Goal: Transaction & Acquisition: Book appointment/travel/reservation

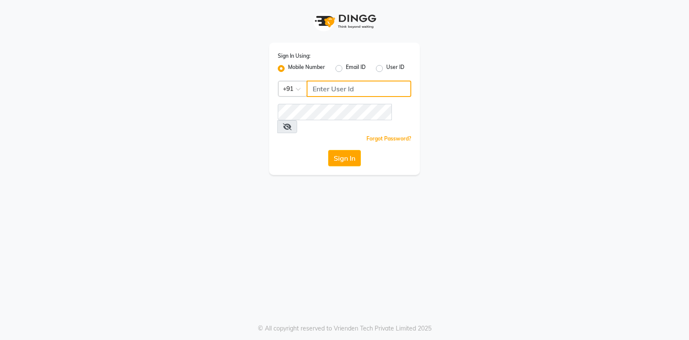
click at [342, 91] on input "Username" at bounding box center [358, 88] width 105 height 16
type input "8054028842"
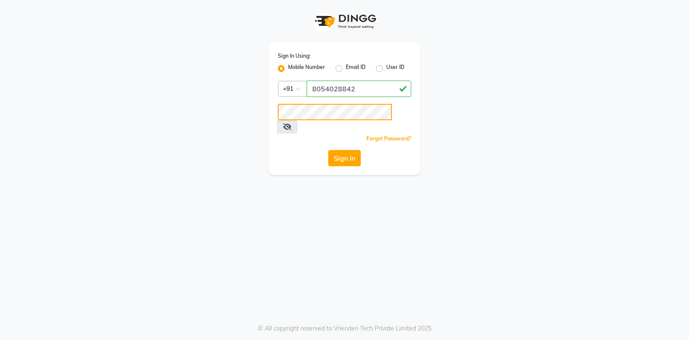
click at [328, 150] on button "Sign In" at bounding box center [344, 158] width 33 height 16
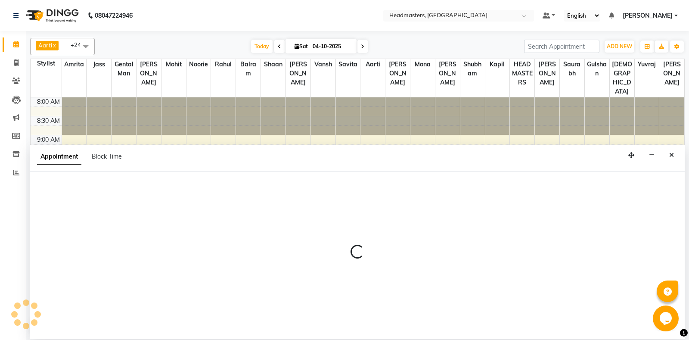
select select "60725"
select select "600"
select select "tentative"
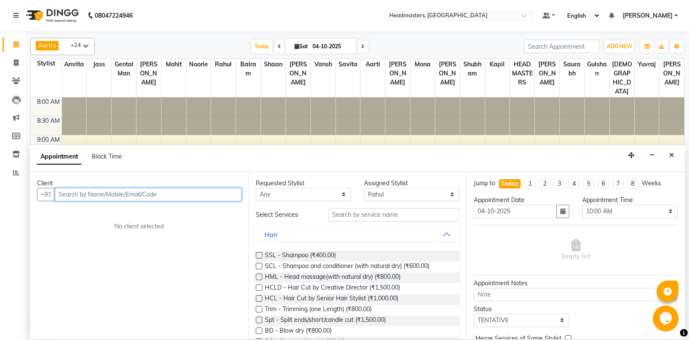
click at [77, 198] on input "text" at bounding box center [148, 194] width 187 height 13
click at [58, 192] on input "696590928" at bounding box center [130, 194] width 151 height 13
type input "7696590928"
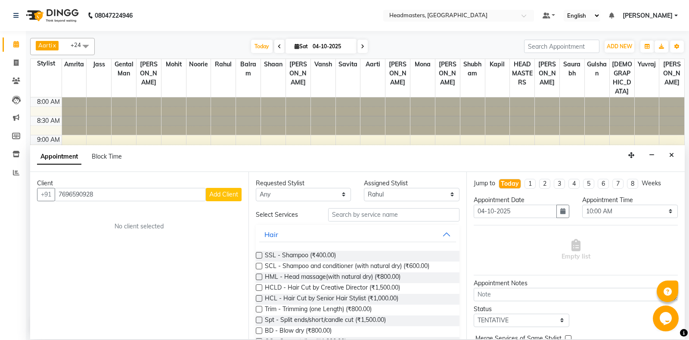
click at [216, 193] on span "Add Client" at bounding box center [223, 194] width 29 height 8
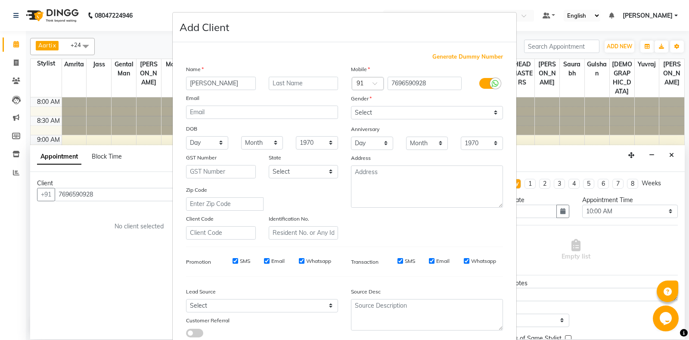
type input "[PERSON_NAME]"
select select "[DEMOGRAPHIC_DATA]"
click option "[DEMOGRAPHIC_DATA]" at bounding box center [0, 0] width 0 height 0
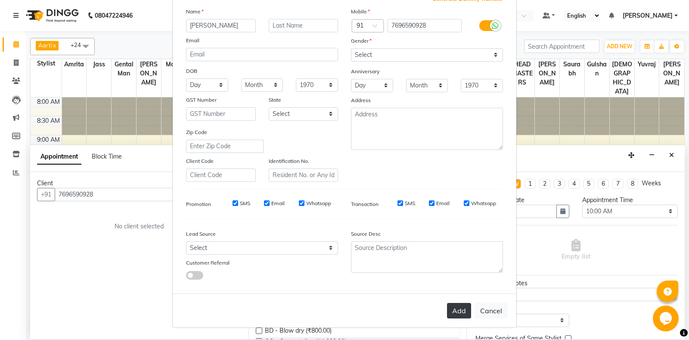
click at [466, 315] on button "Add" at bounding box center [459, 310] width 24 height 15
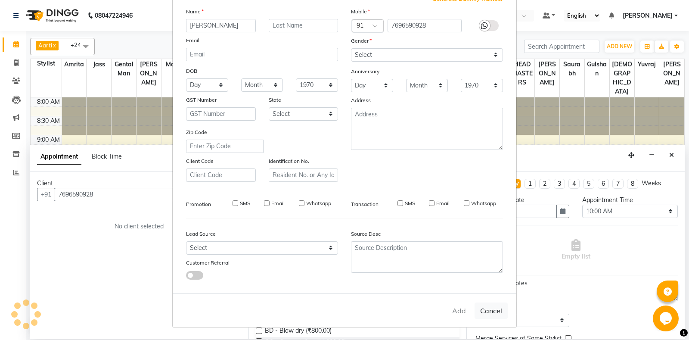
select select
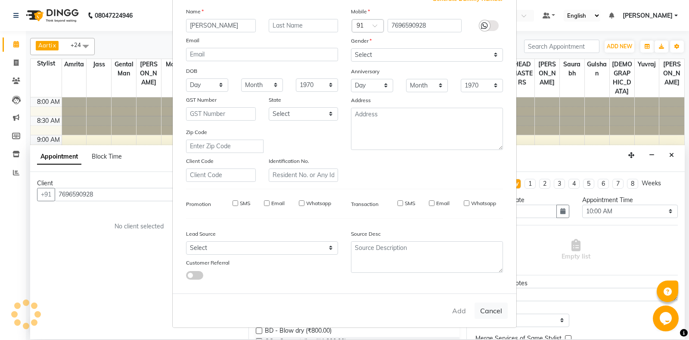
select select
checkbox input "false"
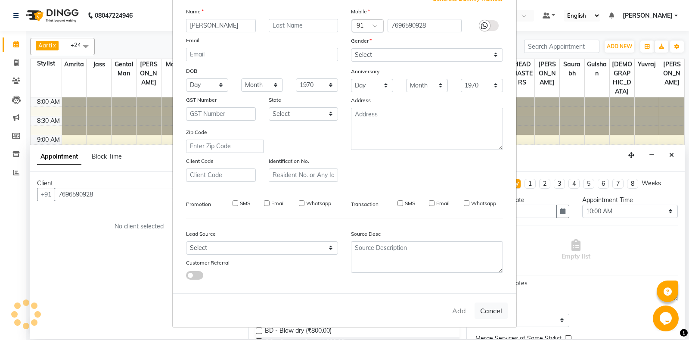
checkbox input "false"
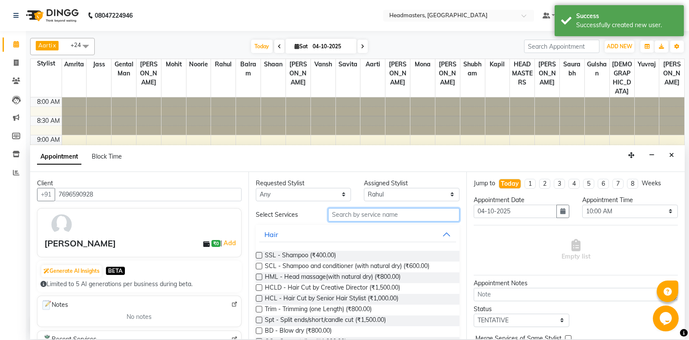
click at [392, 213] on input "text" at bounding box center [394, 214] width 132 height 13
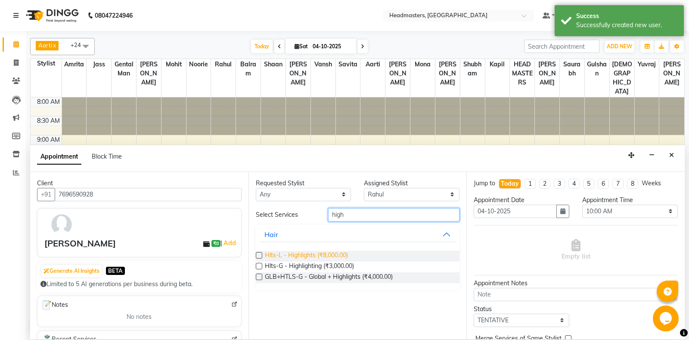
type input "high"
click at [307, 254] on span "Hlts-L - Highlights (₹8,000.00)" at bounding box center [306, 256] width 83 height 11
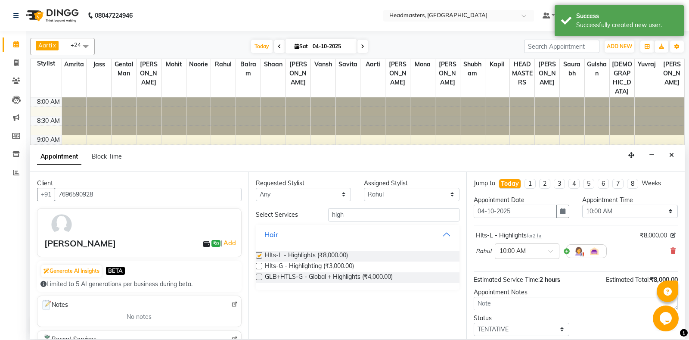
checkbox input "false"
click at [364, 188] on select "Select [PERSON_NAME] Amrita [PERSON_NAME] Gental Man Gulshan HEADMASTERS [PERSO…" at bounding box center [412, 194] width 96 height 13
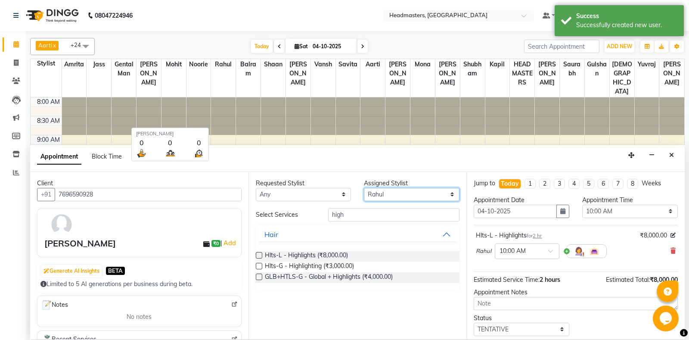
select select "60714"
click option "Jass" at bounding box center [0, 0] width 0 height 0
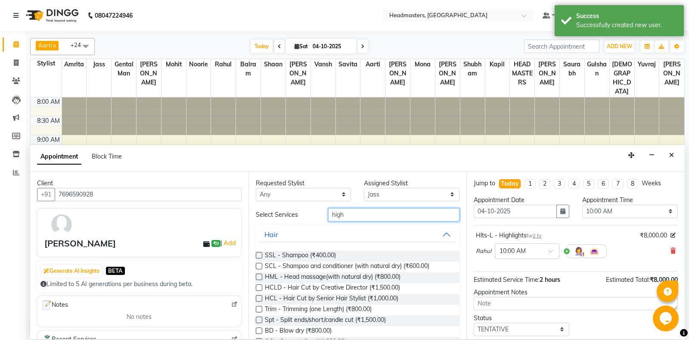
drag, startPoint x: 375, startPoint y: 211, endPoint x: 311, endPoint y: 225, distance: 65.3
click at [328, 221] on input "high" at bounding box center [394, 214] width 132 height 13
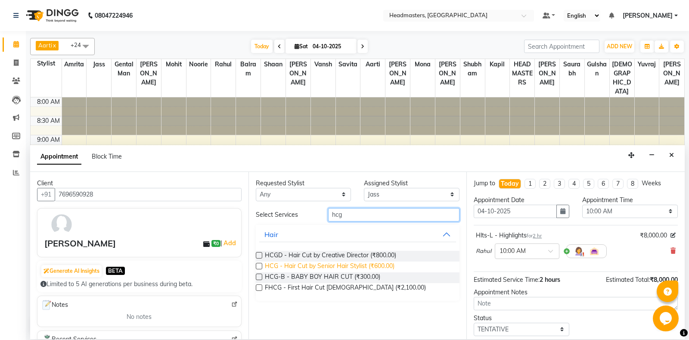
type input "hcg"
click at [330, 270] on span "HCG - Hair Cut by Senior Hair Stylist (₹600.00)" at bounding box center [330, 266] width 130 height 11
checkbox input "false"
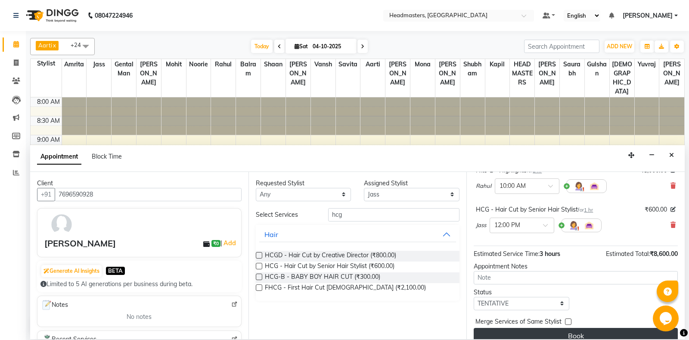
scroll to position [76, 0]
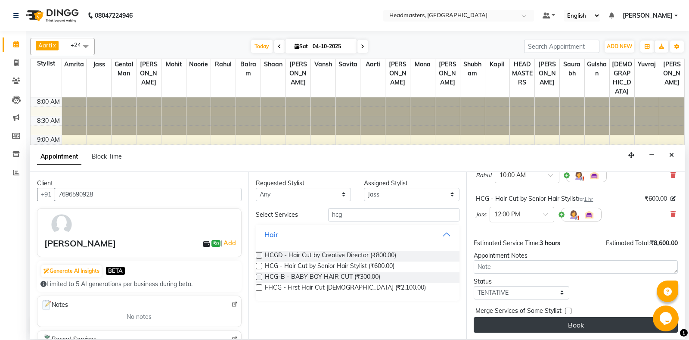
click at [596, 324] on button "Book" at bounding box center [575, 324] width 204 height 15
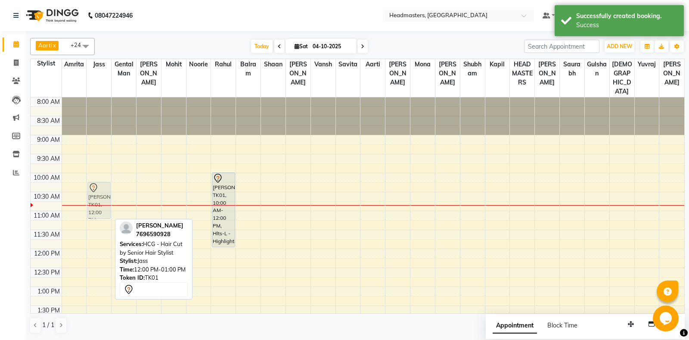
drag, startPoint x: 91, startPoint y: 267, endPoint x: 96, endPoint y: 195, distance: 71.6
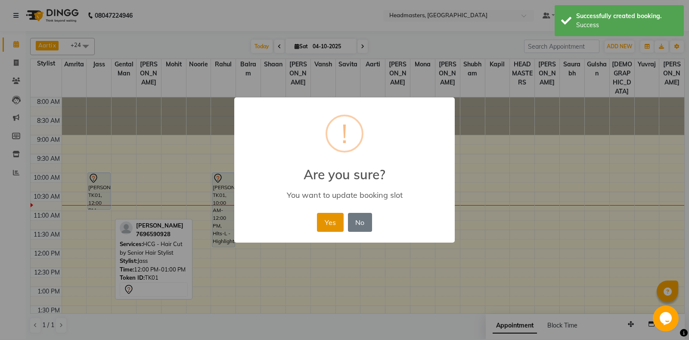
click at [328, 223] on button "Yes" at bounding box center [330, 222] width 26 height 19
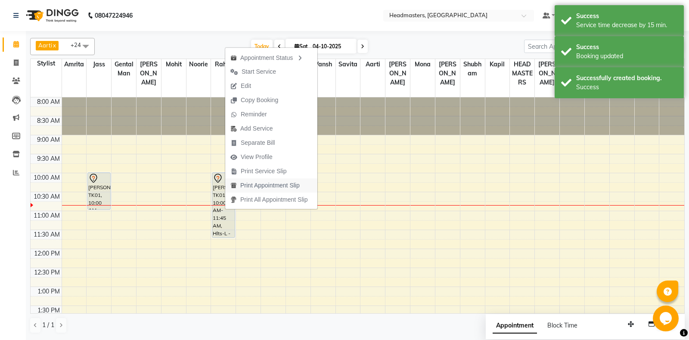
click at [264, 183] on span "Print Appointment Slip" at bounding box center [269, 185] width 59 height 9
